Goal: Information Seeking & Learning: Learn about a topic

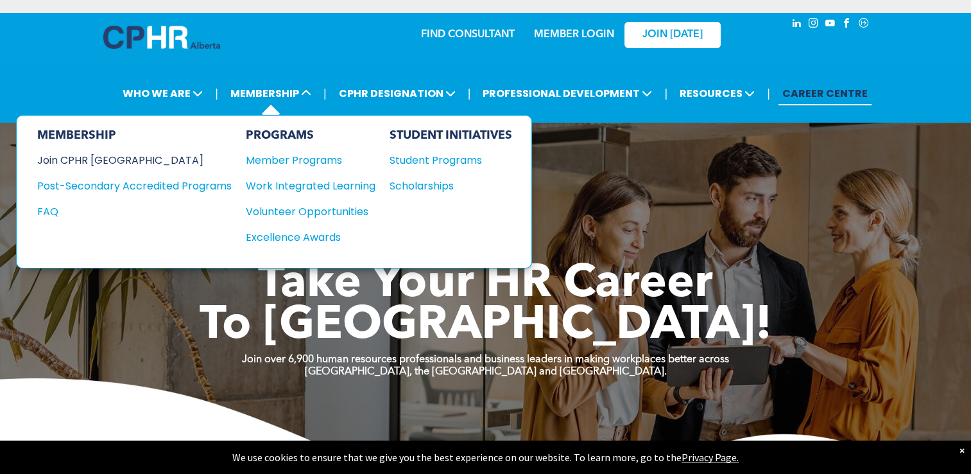
click at [87, 153] on div "Join CPHR [GEOGRAPHIC_DATA]" at bounding box center [124, 160] width 175 height 16
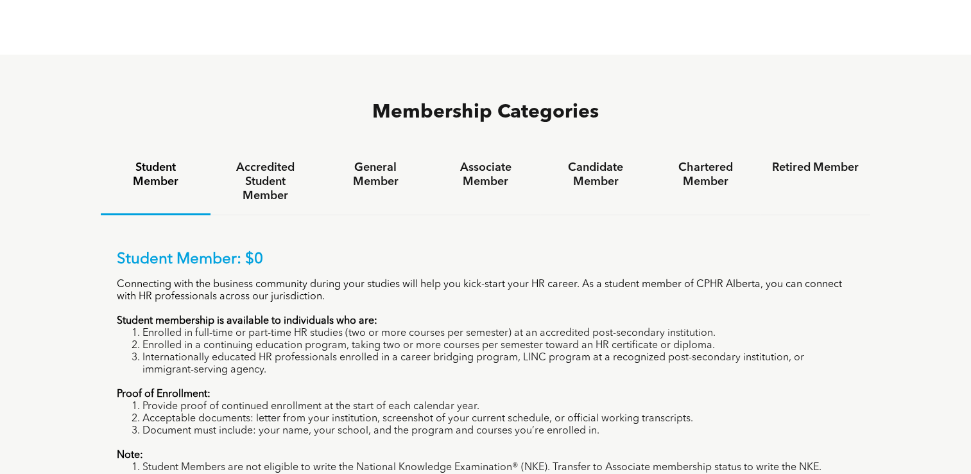
scroll to position [803, 0]
